Goal: Task Accomplishment & Management: Use online tool/utility

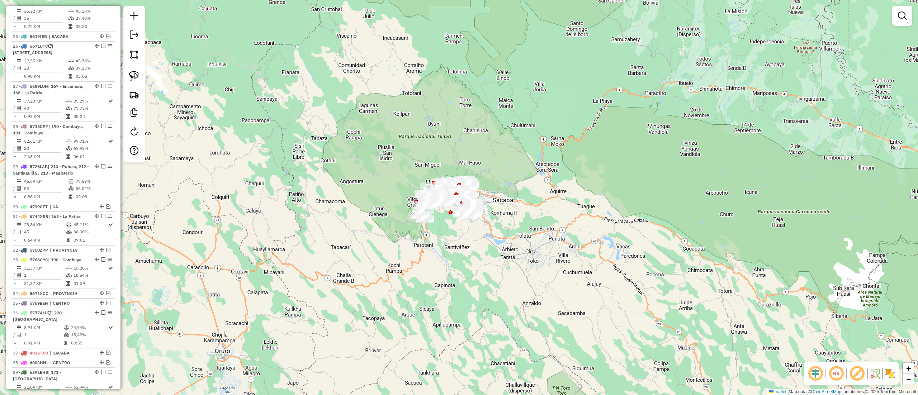
scroll to position [881, 0]
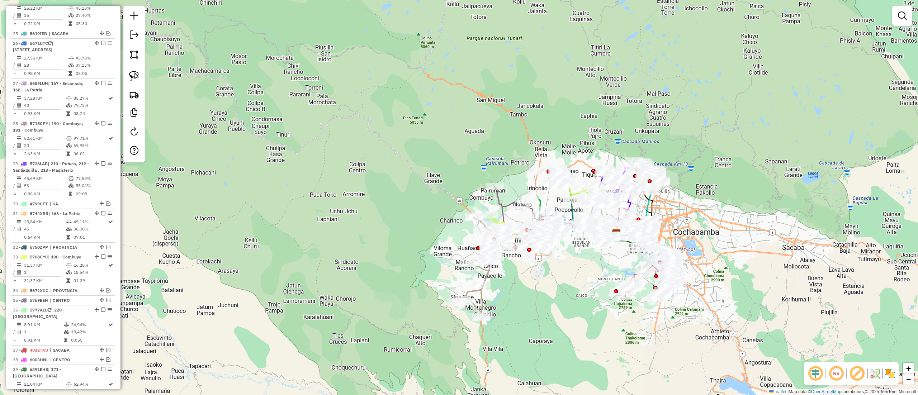
drag, startPoint x: 577, startPoint y: 173, endPoint x: 556, endPoint y: 84, distance: 92.1
click at [556, 84] on div "Janela de atendimento Grade de atendimento Capacidade Transportadoras Veículos …" at bounding box center [459, 197] width 918 height 395
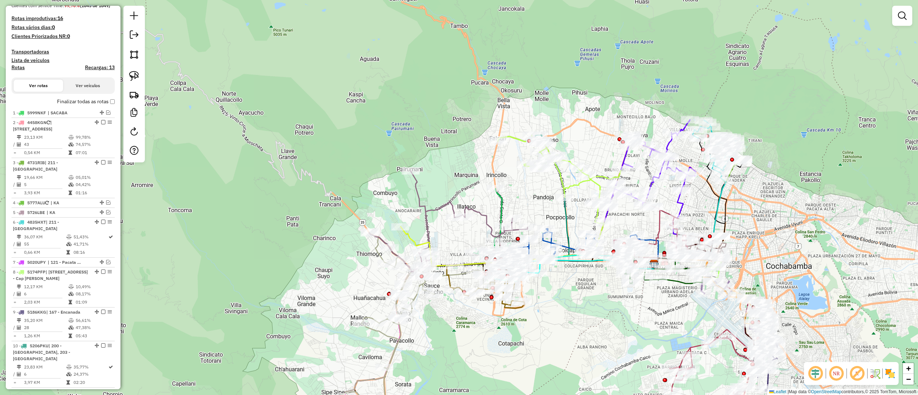
scroll to position [0, 0]
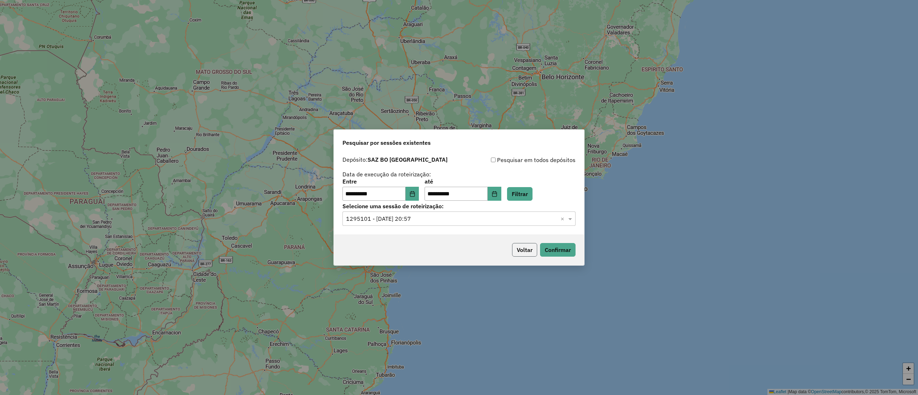
click at [523, 255] on button "Voltar" at bounding box center [524, 250] width 25 height 14
